Goal: Information Seeking & Learning: Learn about a topic

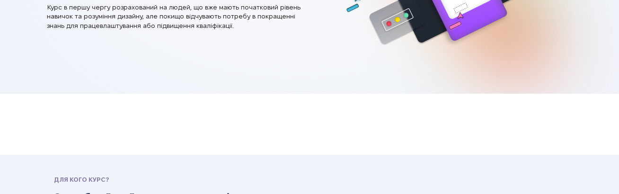
scroll to position [236, 0]
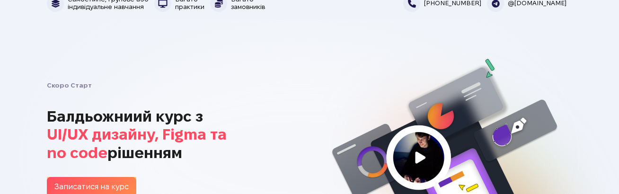
scroll to position [0, 0]
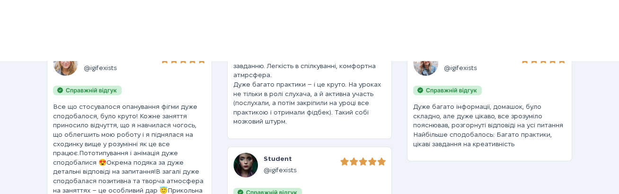
scroll to position [3237, 0]
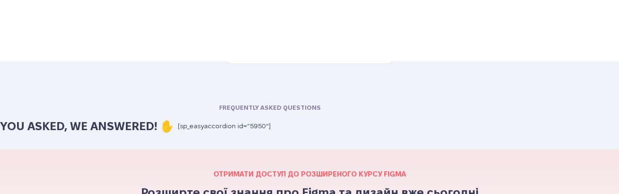
scroll to position [3284, 0]
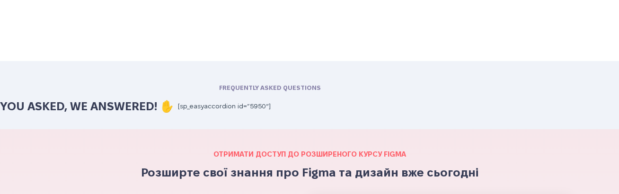
scroll to position [3284, 0]
